Goal: Find specific page/section: Find specific page/section

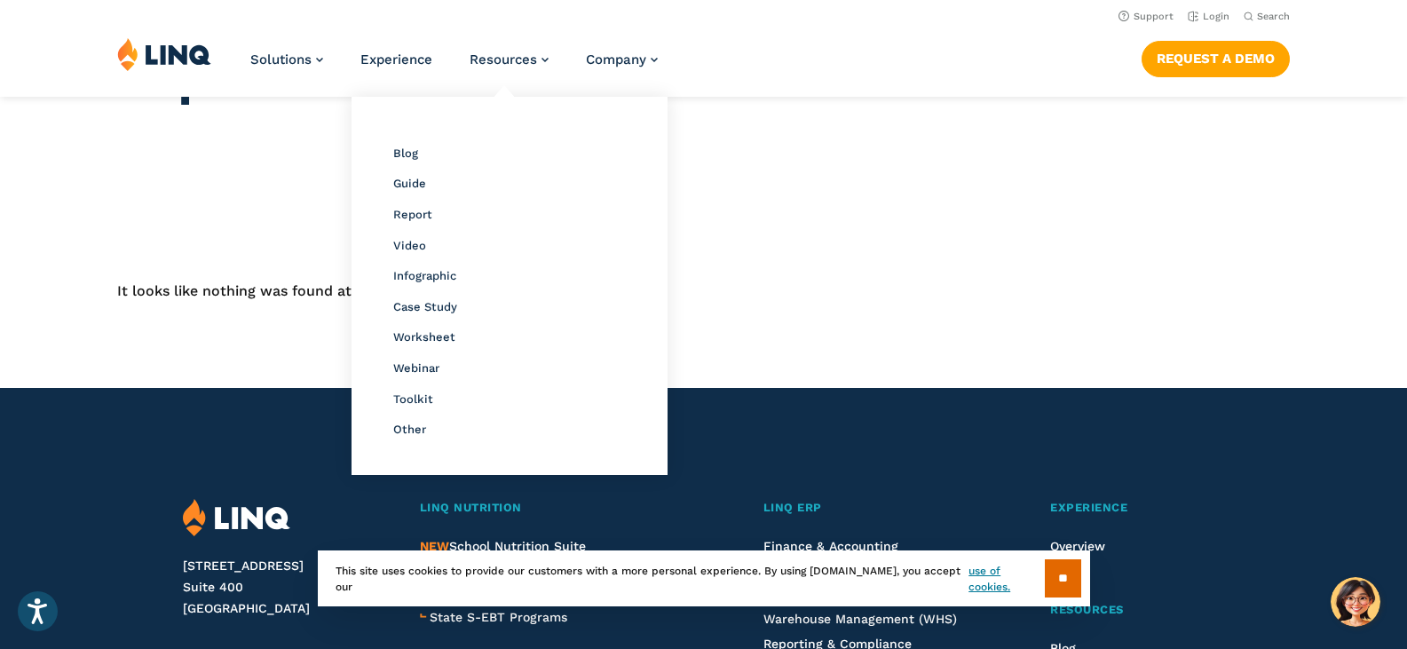
scroll to position [89, 0]
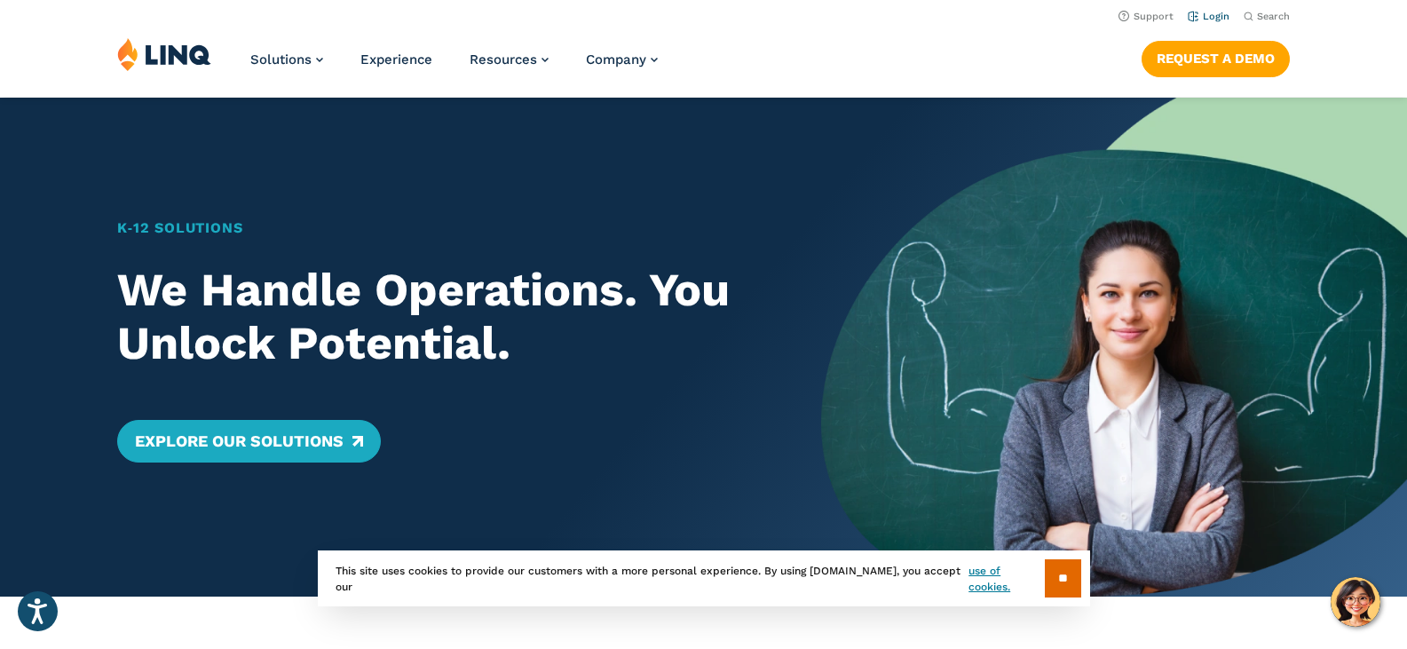
click at [1214, 20] on link "Login" at bounding box center [1209, 17] width 42 height 12
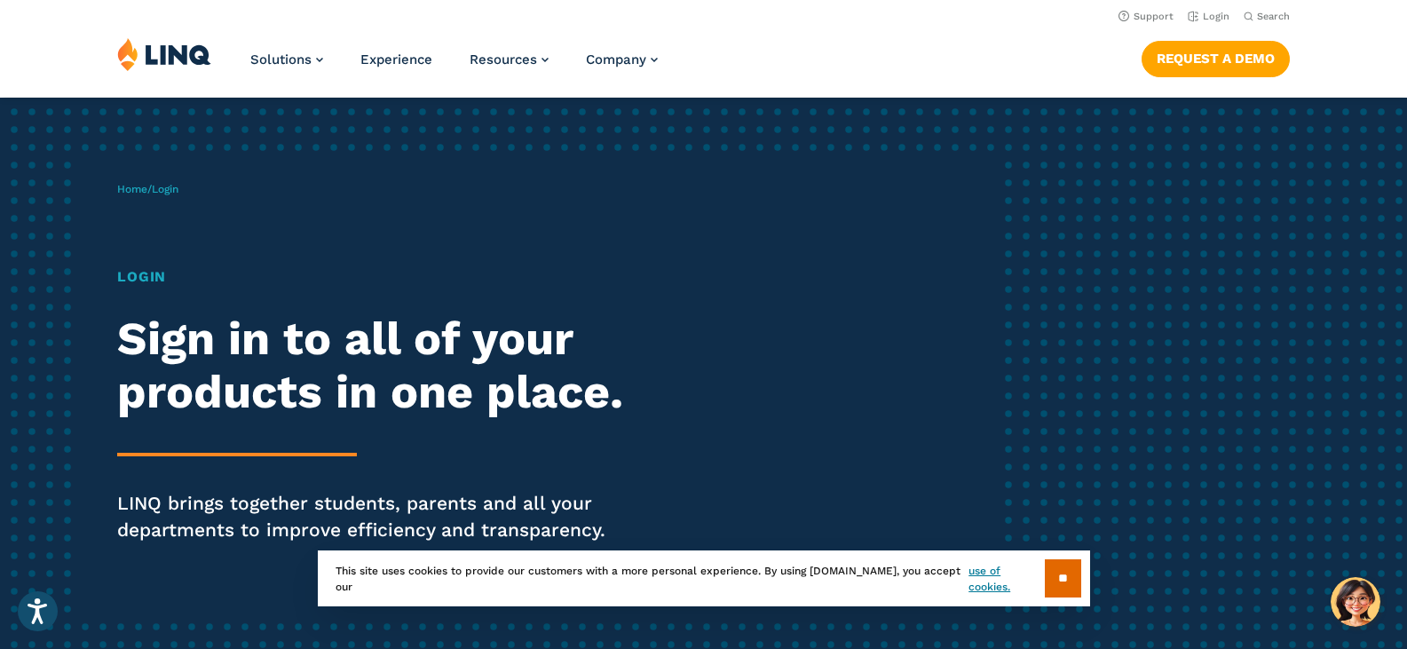
click at [146, 273] on h1 "Login" at bounding box center [388, 276] width 542 height 21
click at [172, 188] on span "Login" at bounding box center [165, 189] width 27 height 12
click at [1061, 580] on input "**" at bounding box center [1063, 578] width 36 height 38
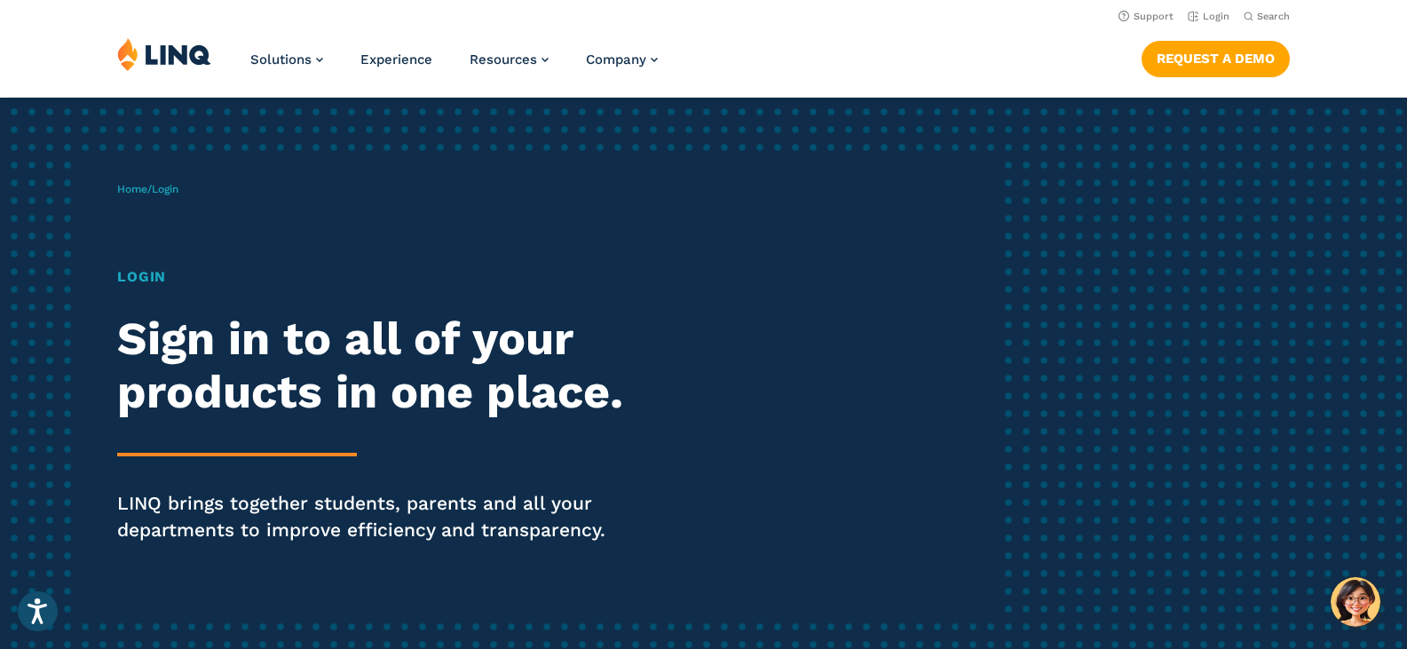
click at [178, 186] on span "Login" at bounding box center [165, 189] width 27 height 12
click at [139, 273] on h1 "Login" at bounding box center [388, 276] width 542 height 21
click at [141, 297] on div "Login Sign in to all of your products in one place. LINQ brings together studen…" at bounding box center [388, 429] width 542 height 327
click at [124, 186] on link "Home" at bounding box center [132, 189] width 30 height 12
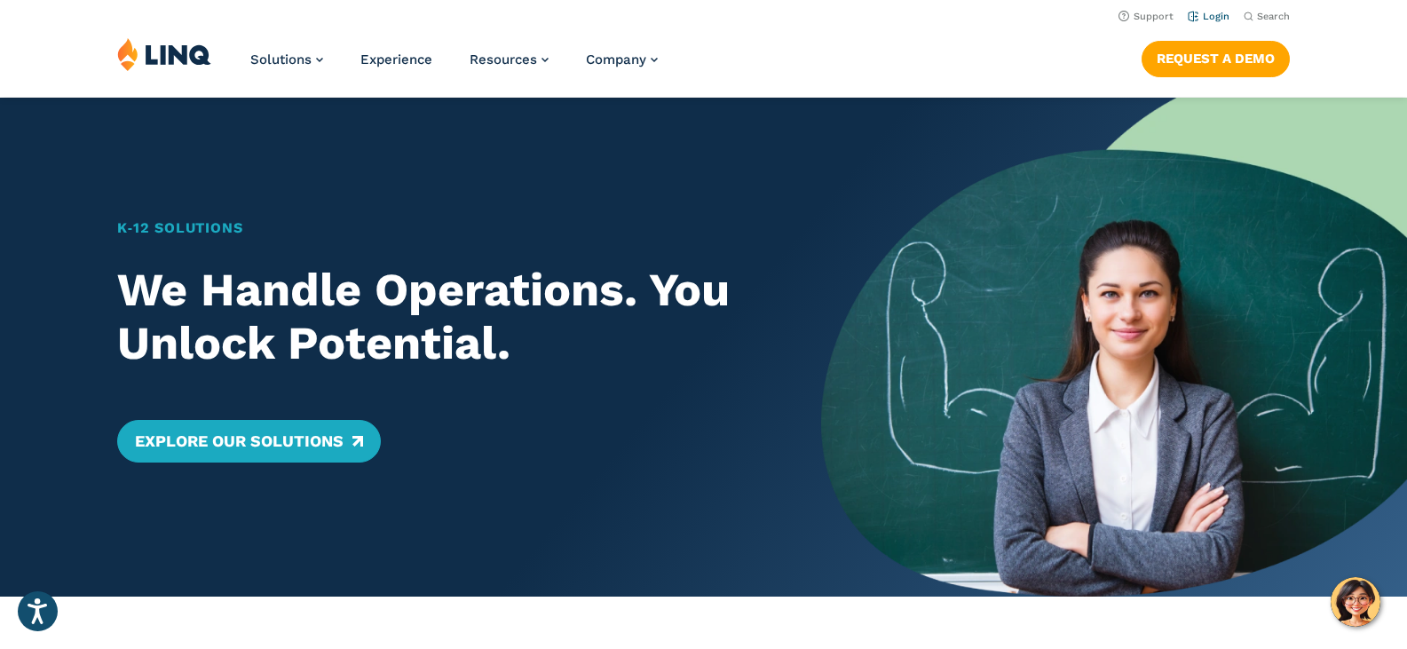
click at [1218, 14] on link "Login" at bounding box center [1209, 17] width 42 height 12
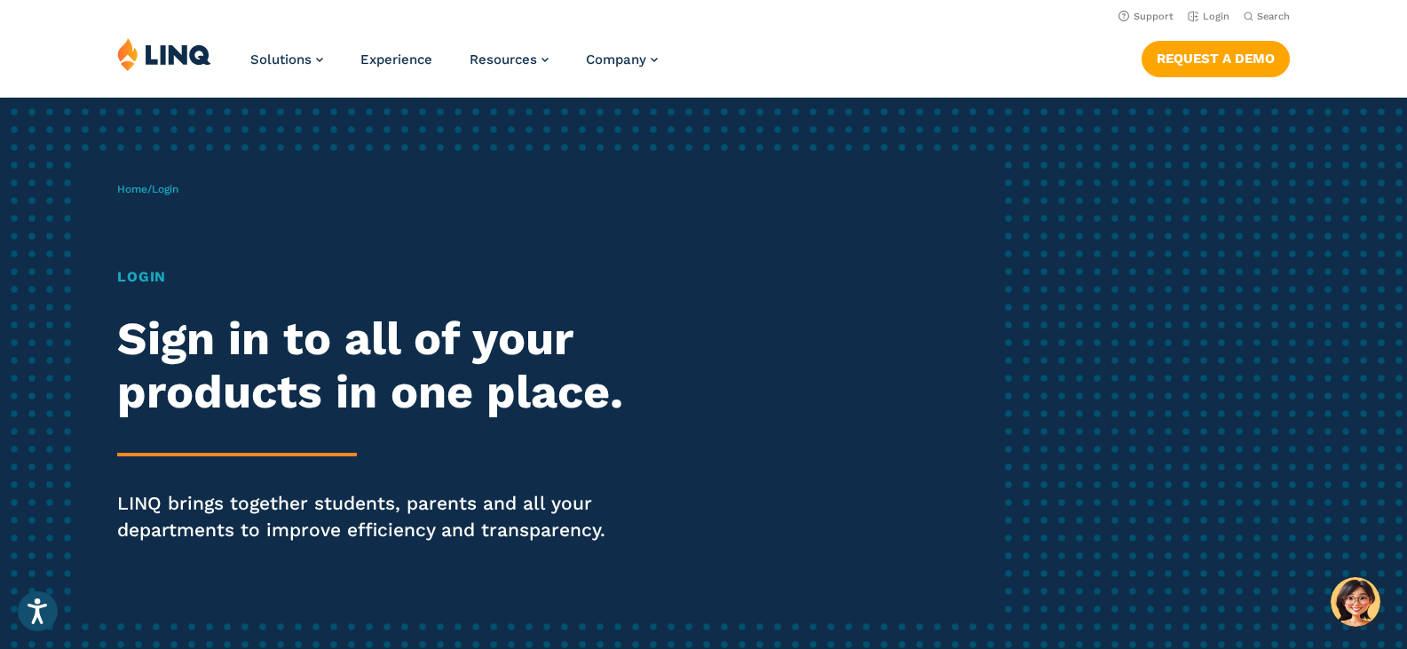
click at [174, 192] on span "Login" at bounding box center [165, 189] width 27 height 12
click at [150, 278] on h1 "Login" at bounding box center [388, 276] width 542 height 21
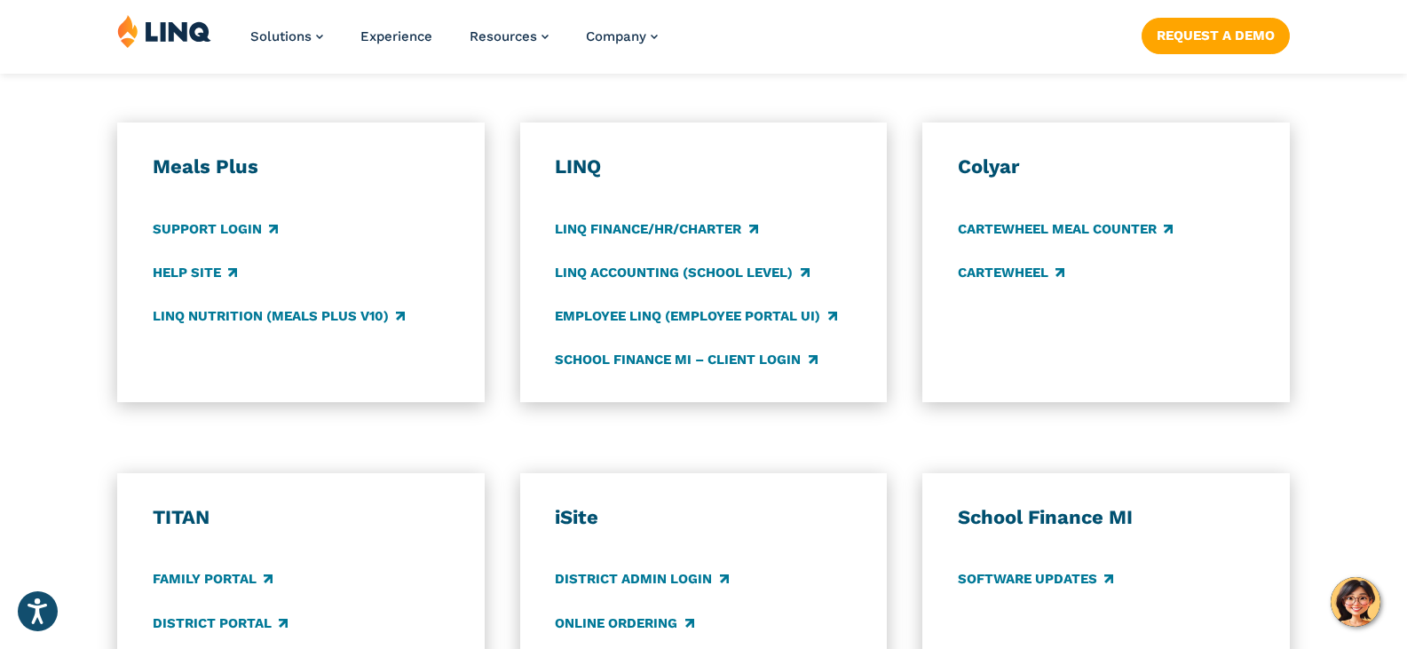
scroll to position [1154, 0]
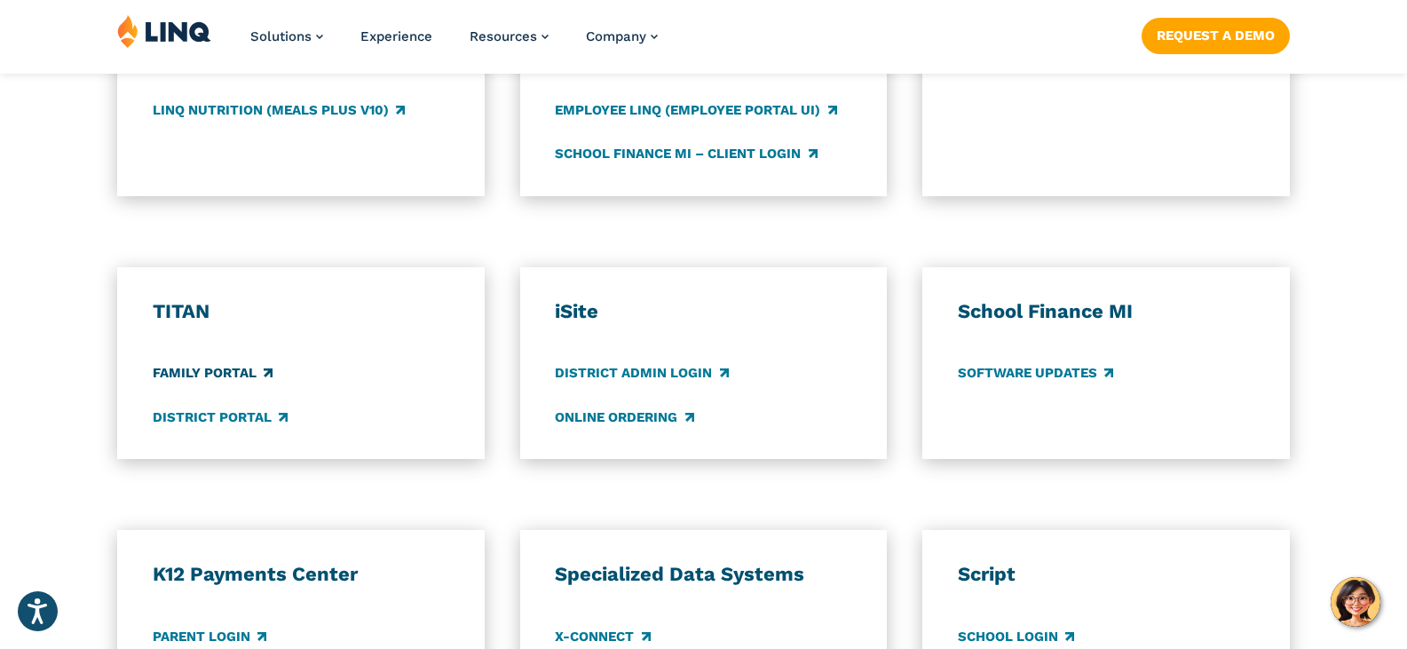
click at [266, 367] on link "Family Portal" at bounding box center [213, 374] width 120 height 20
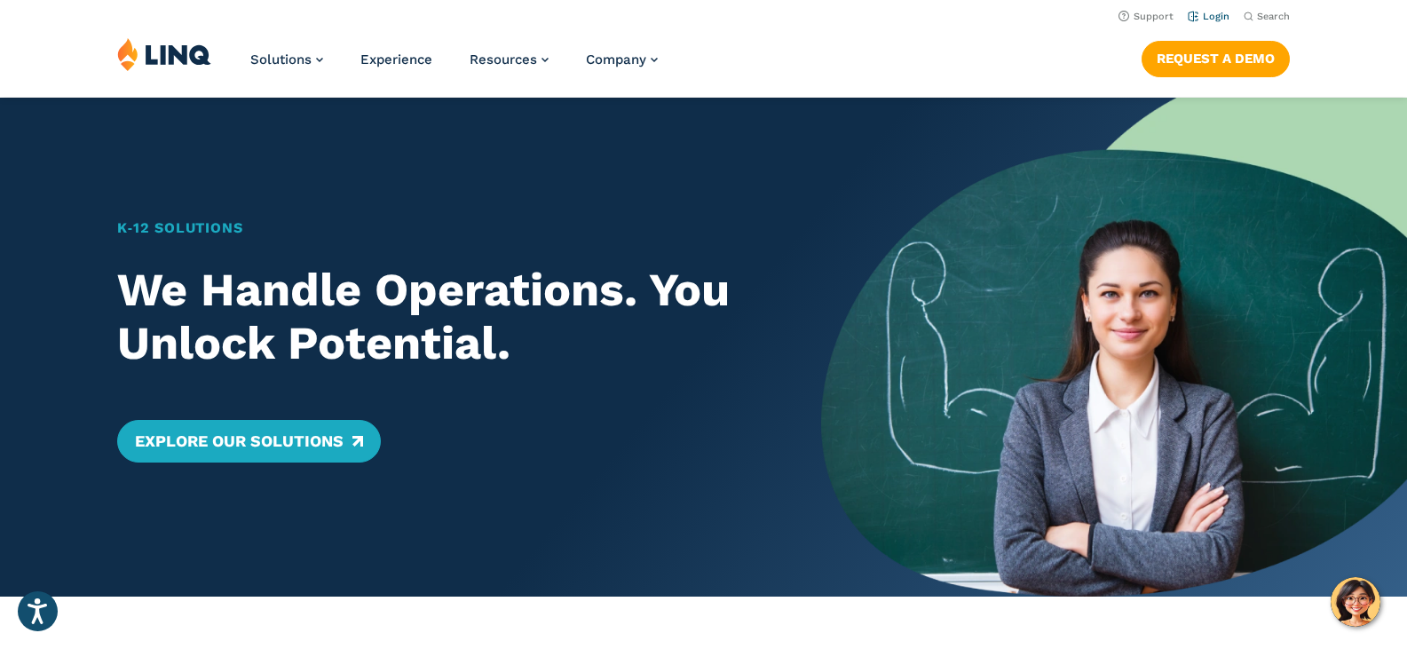
click at [1219, 16] on link "Login" at bounding box center [1209, 17] width 42 height 12
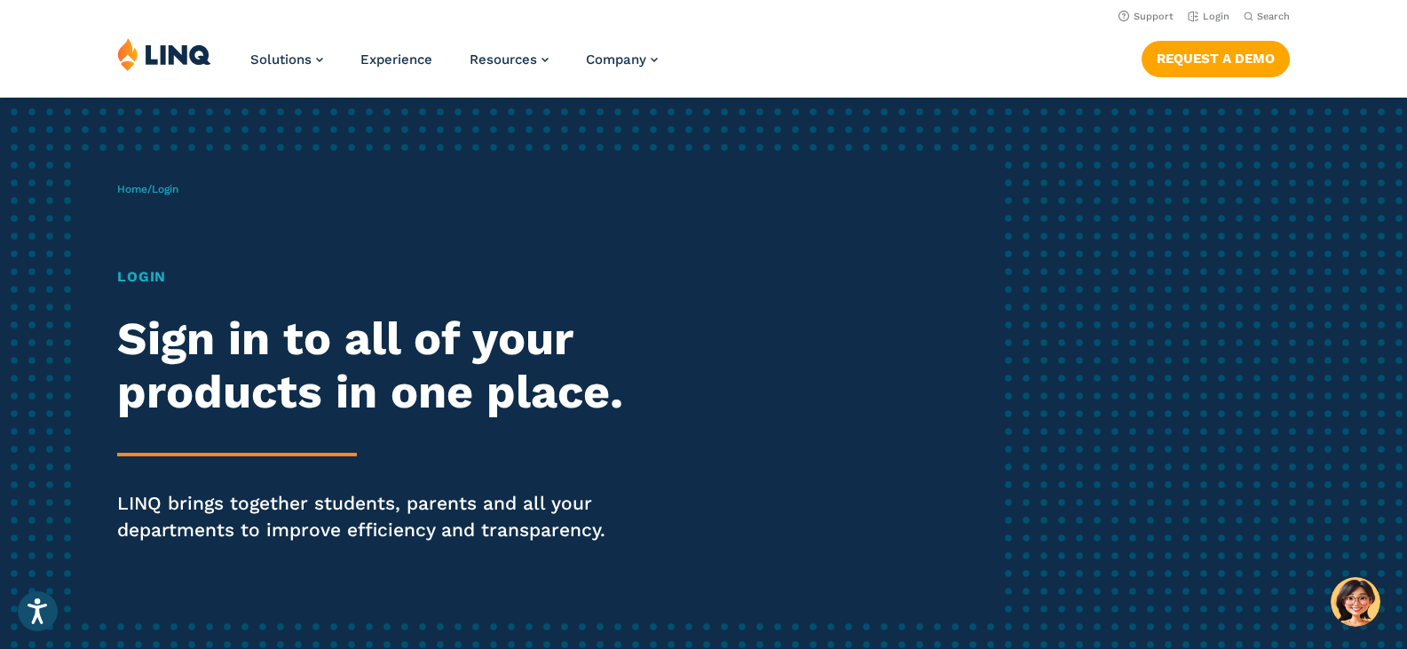
click at [146, 277] on h1 "Login" at bounding box center [388, 276] width 542 height 21
click at [218, 51] on div "Solutions Nutrition Overview NEW School Nutrition Suite School Nutrition State …" at bounding box center [703, 66] width 1407 height 59
click at [183, 62] on img at bounding box center [164, 54] width 94 height 34
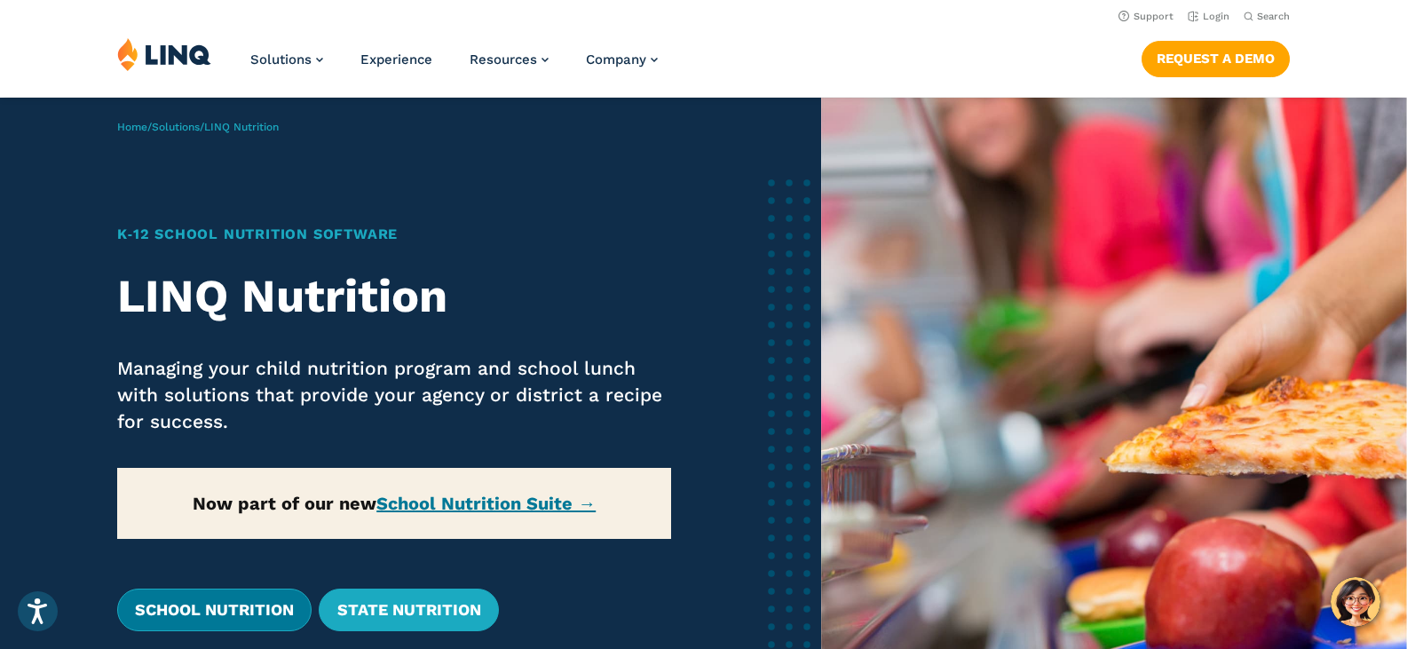
click at [170, 613] on link "School Nutrition" at bounding box center [214, 610] width 194 height 43
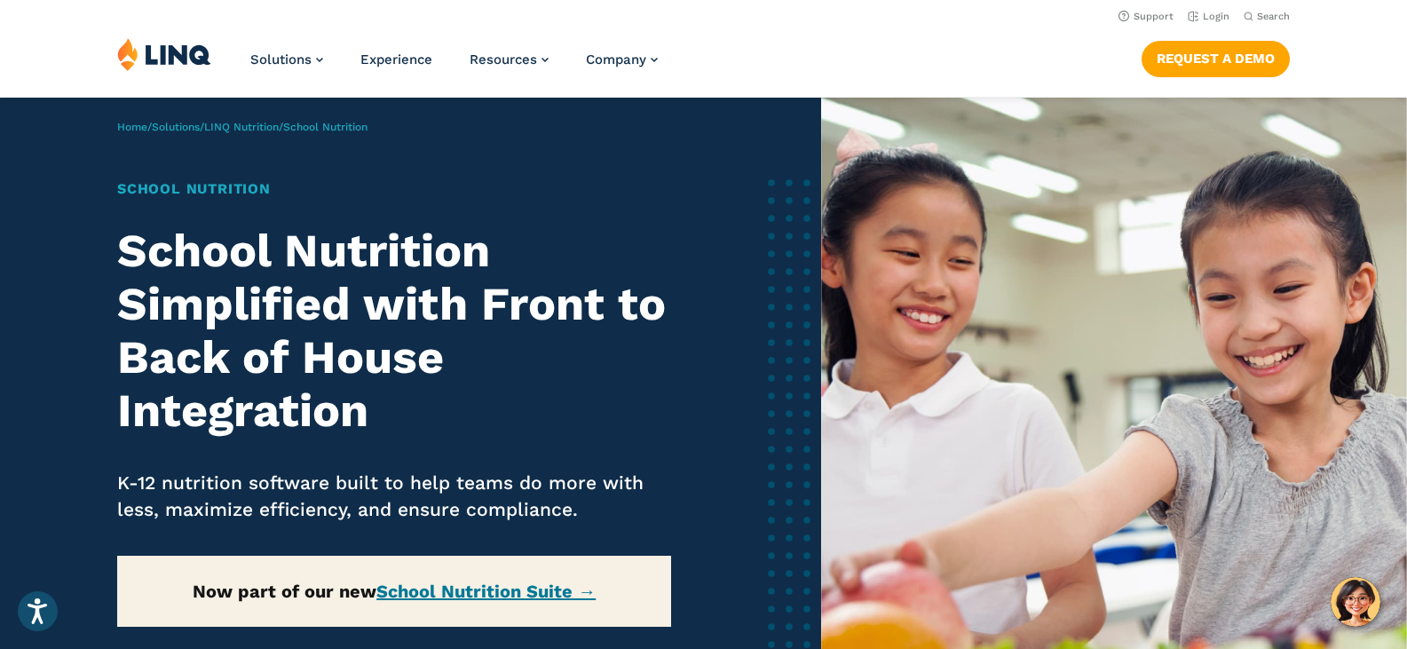
scroll to position [89, 0]
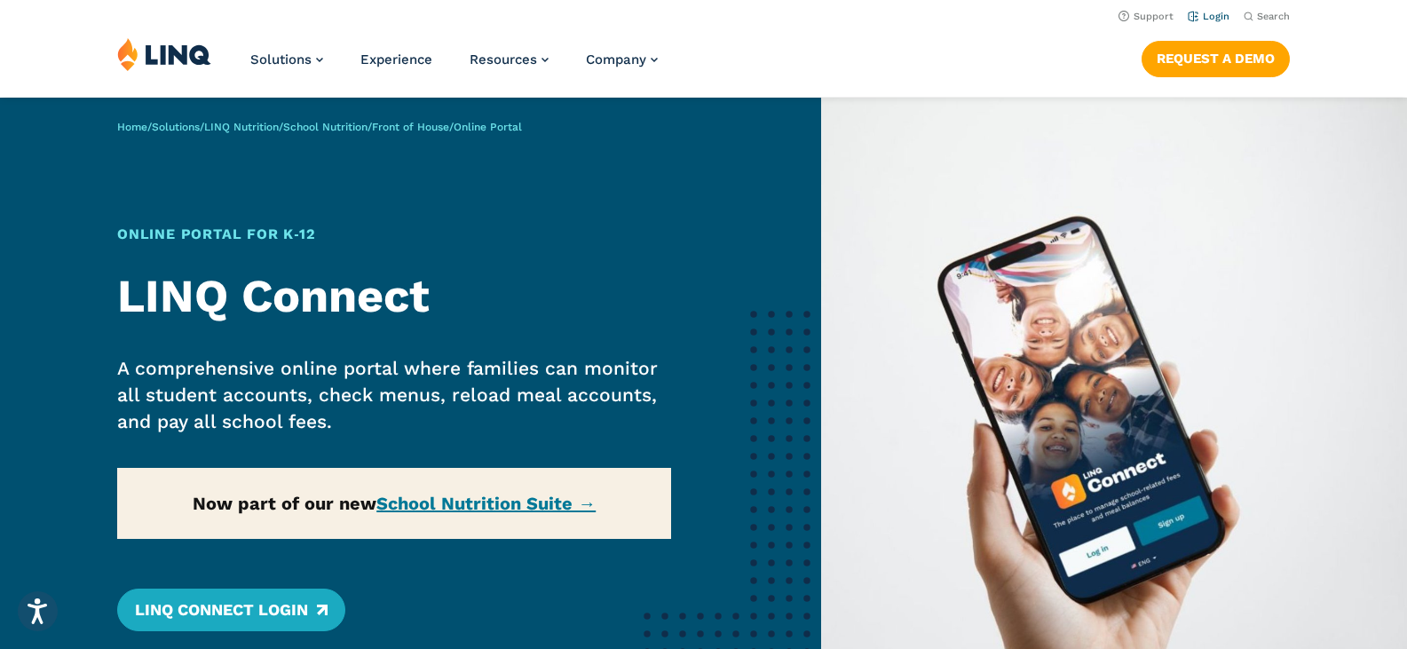
click at [1211, 18] on link "Login" at bounding box center [1209, 17] width 42 height 12
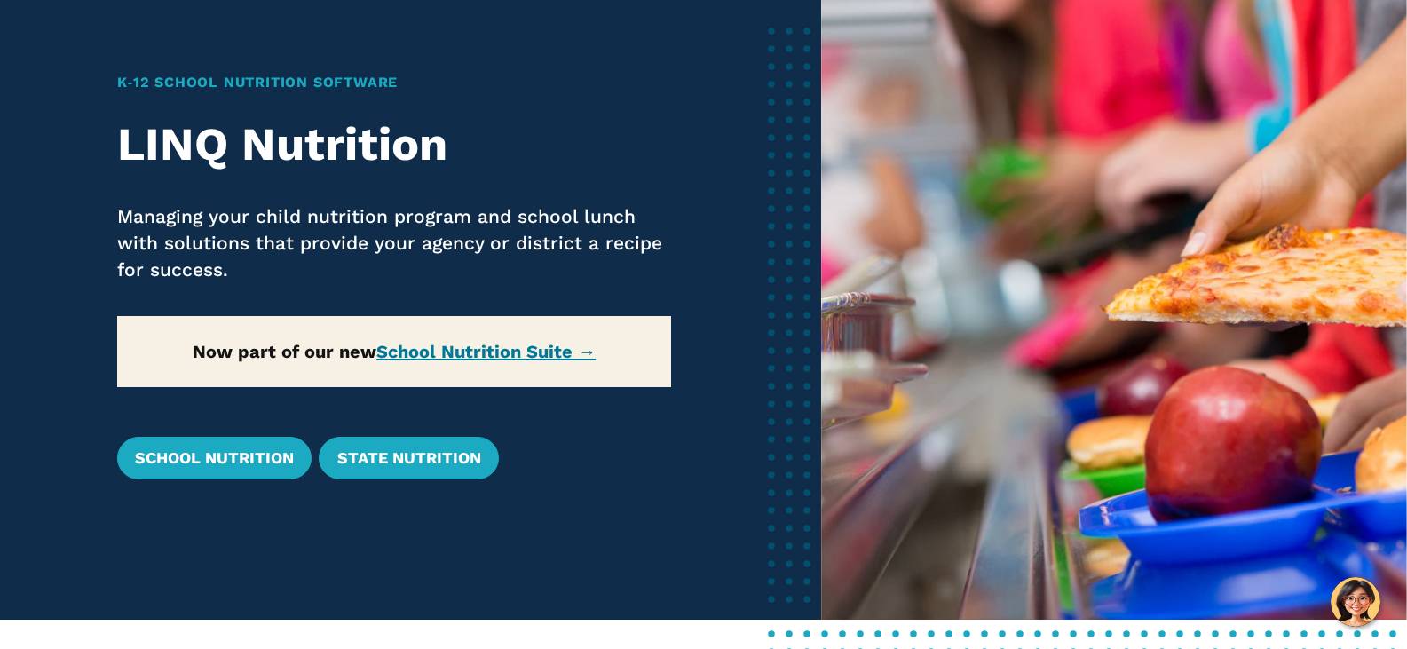
scroll to position [178, 0]
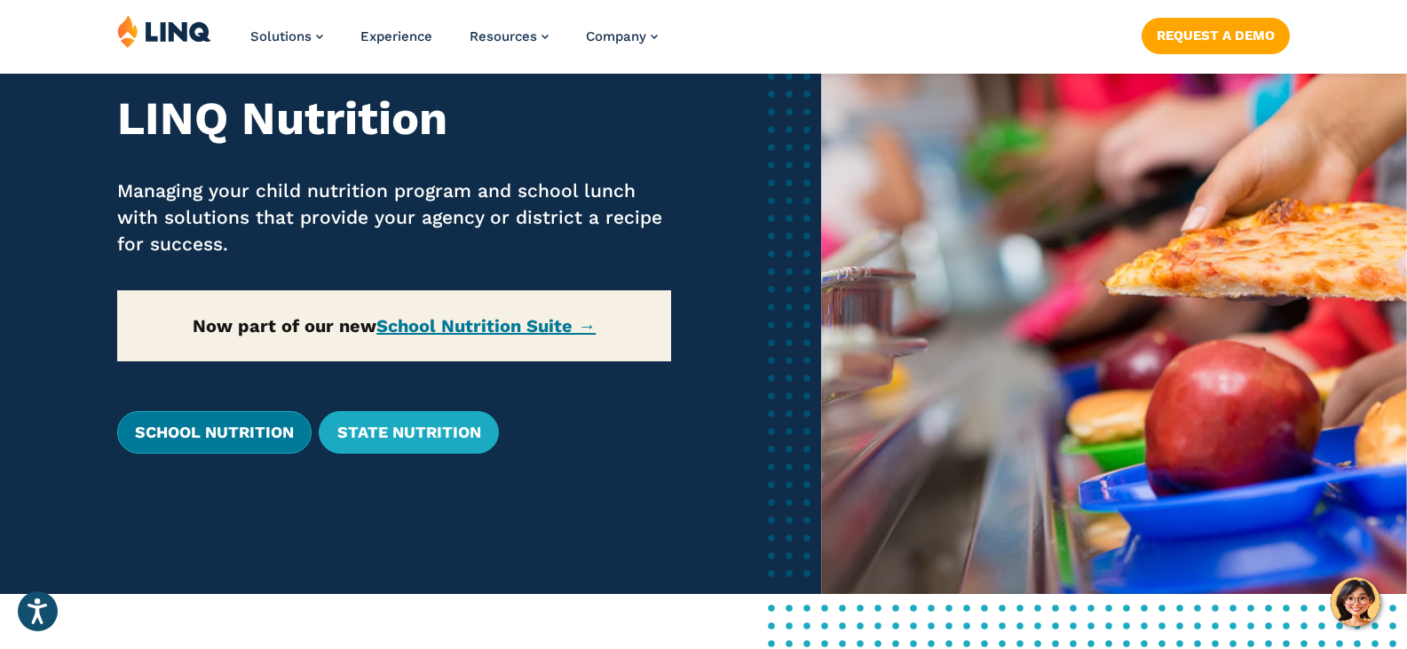
click at [257, 439] on link "School Nutrition" at bounding box center [214, 432] width 194 height 43
